Goal: Find specific page/section: Find specific page/section

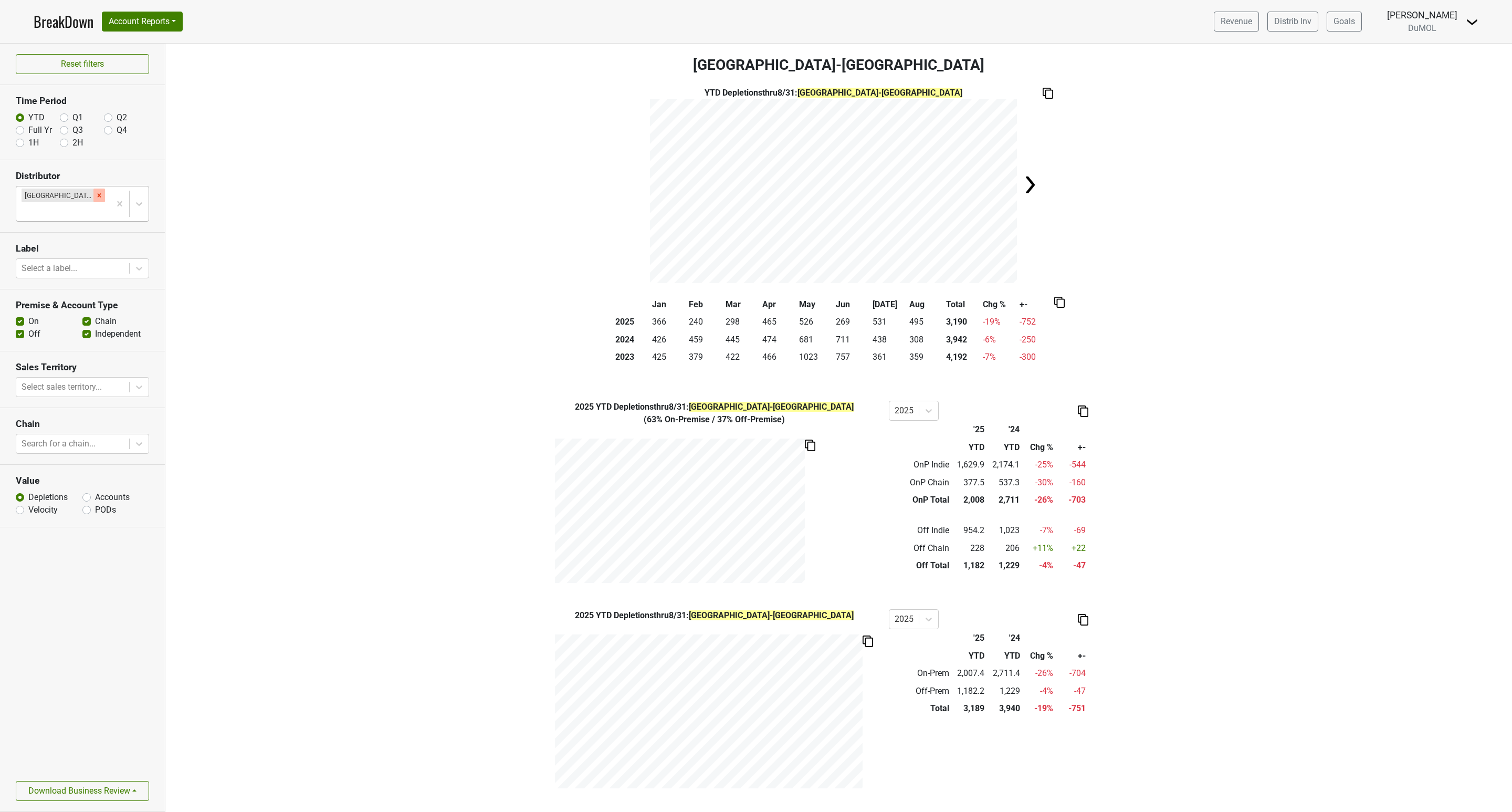
click at [96, 199] on icon "Remove Monterey-CA" at bounding box center [99, 195] width 8 height 8
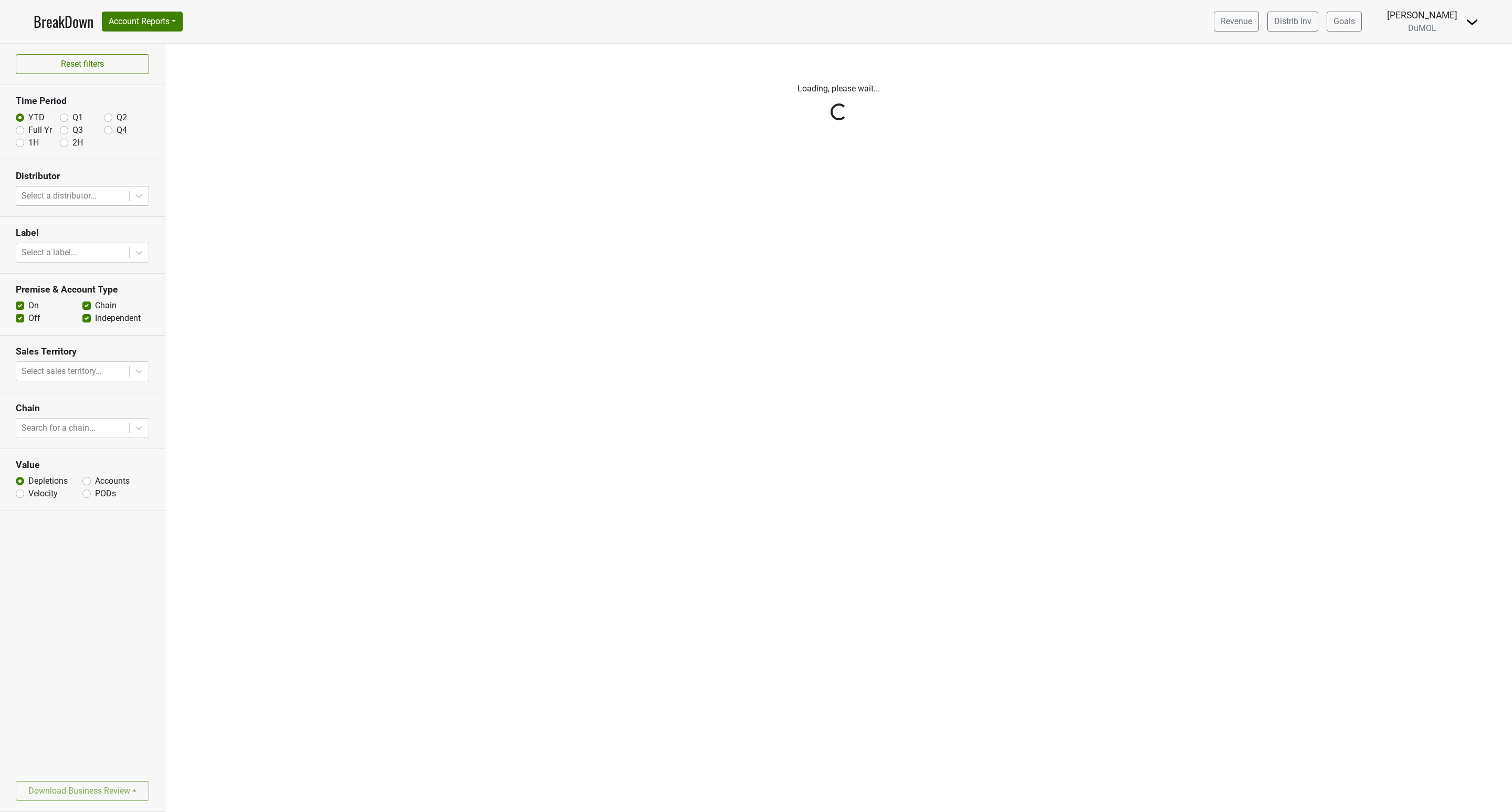
click at [52, 17] on link "BreakDown" at bounding box center [63, 22] width 60 height 22
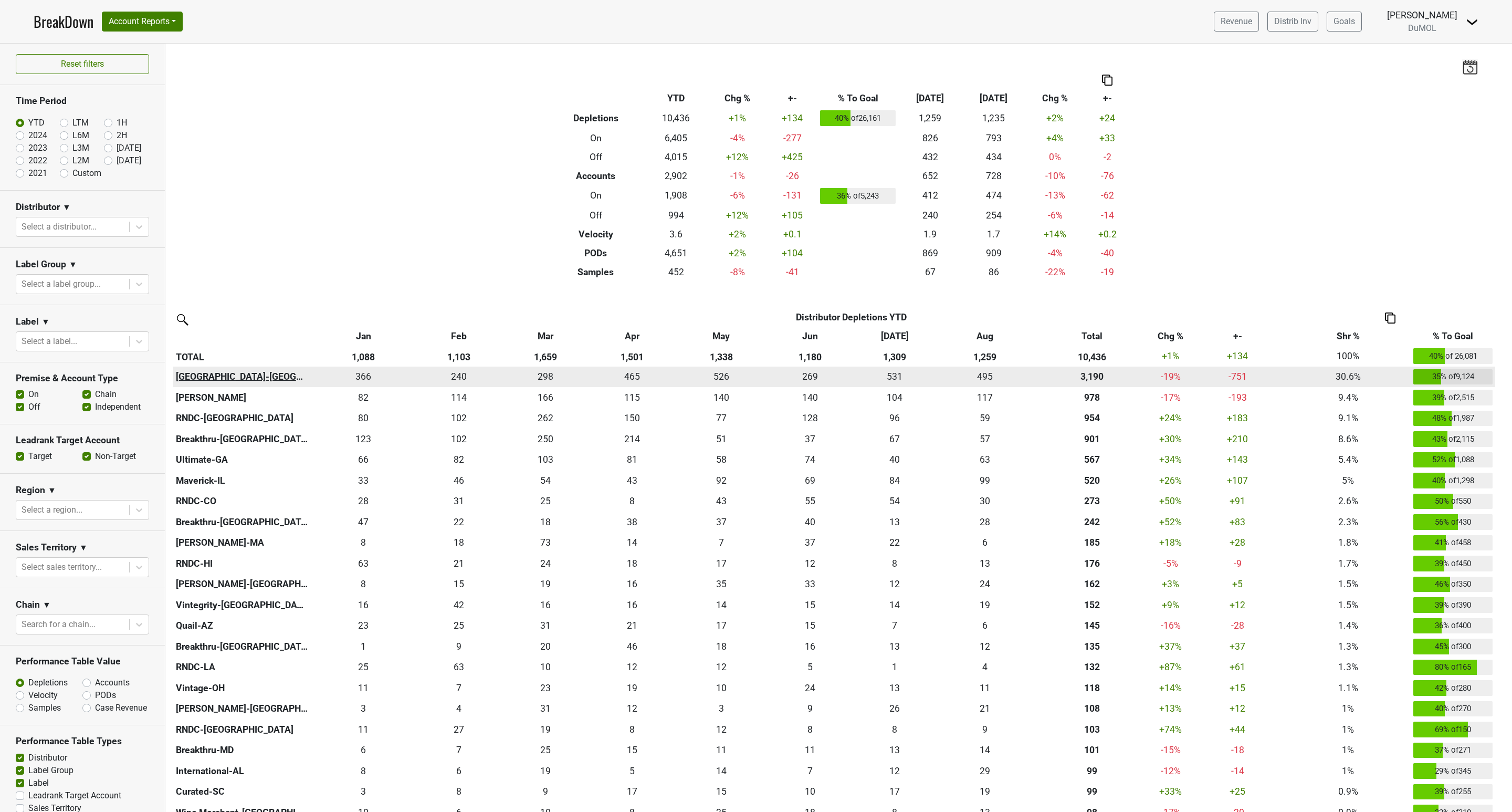
click at [207, 376] on th "[GEOGRAPHIC_DATA]-[GEOGRAPHIC_DATA]" at bounding box center [242, 377] width 137 height 21
